Goal: Browse casually

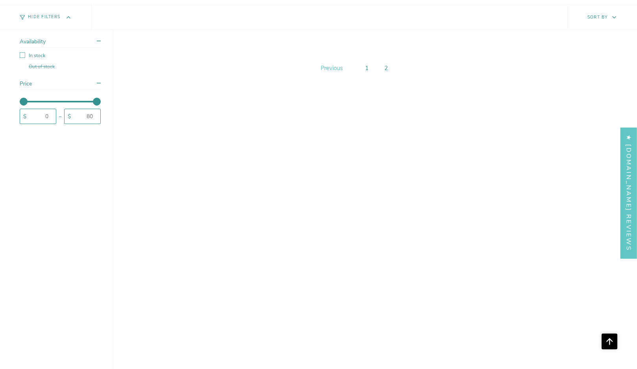
scroll to position [640, 0]
